Goal: Participate in discussion: Engage in conversation with other users on a specific topic

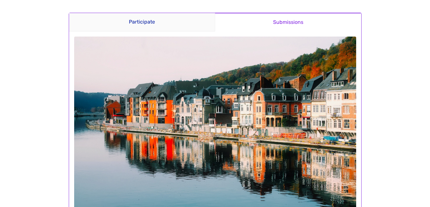
scroll to position [79, 0]
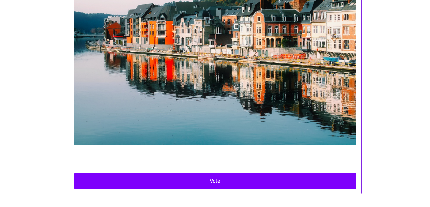
click at [220, 180] on button "Vote" at bounding box center [215, 181] width 282 height 16
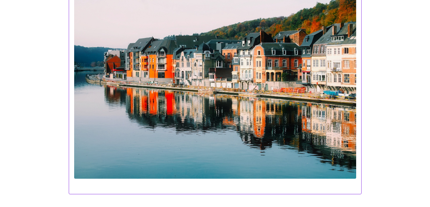
scroll to position [0, 0]
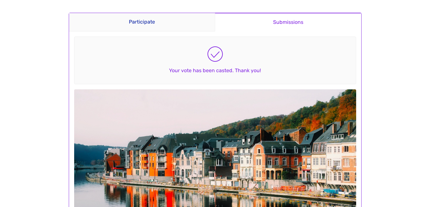
click at [266, 21] on link "Submissions" at bounding box center [288, 22] width 147 height 19
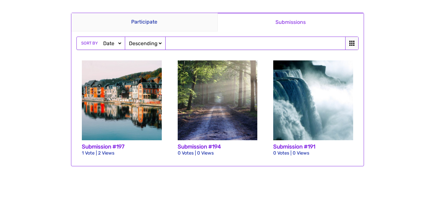
click at [152, 43] on select "Ascending Descending" at bounding box center [145, 43] width 35 height 7
click at [210, 110] on img at bounding box center [218, 101] width 80 height 80
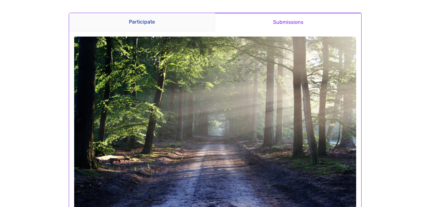
click at [282, 25] on link "Submissions" at bounding box center [288, 22] width 147 height 19
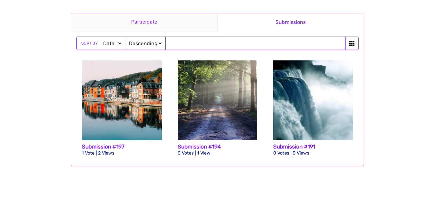
click at [150, 23] on link "Participate" at bounding box center [144, 22] width 146 height 18
